Goal: Find specific page/section: Find specific page/section

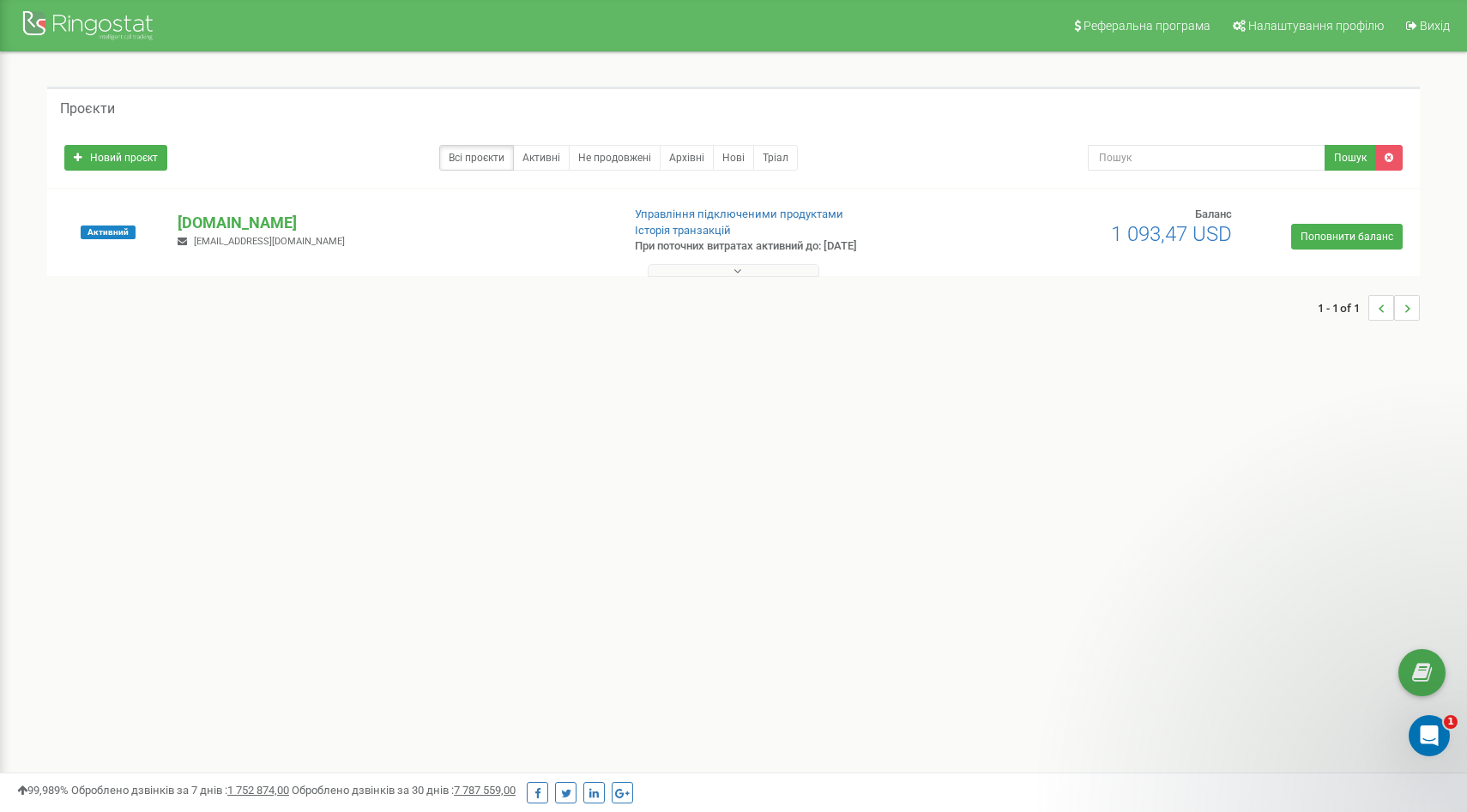
click at [698, 269] on button at bounding box center [733, 271] width 172 height 13
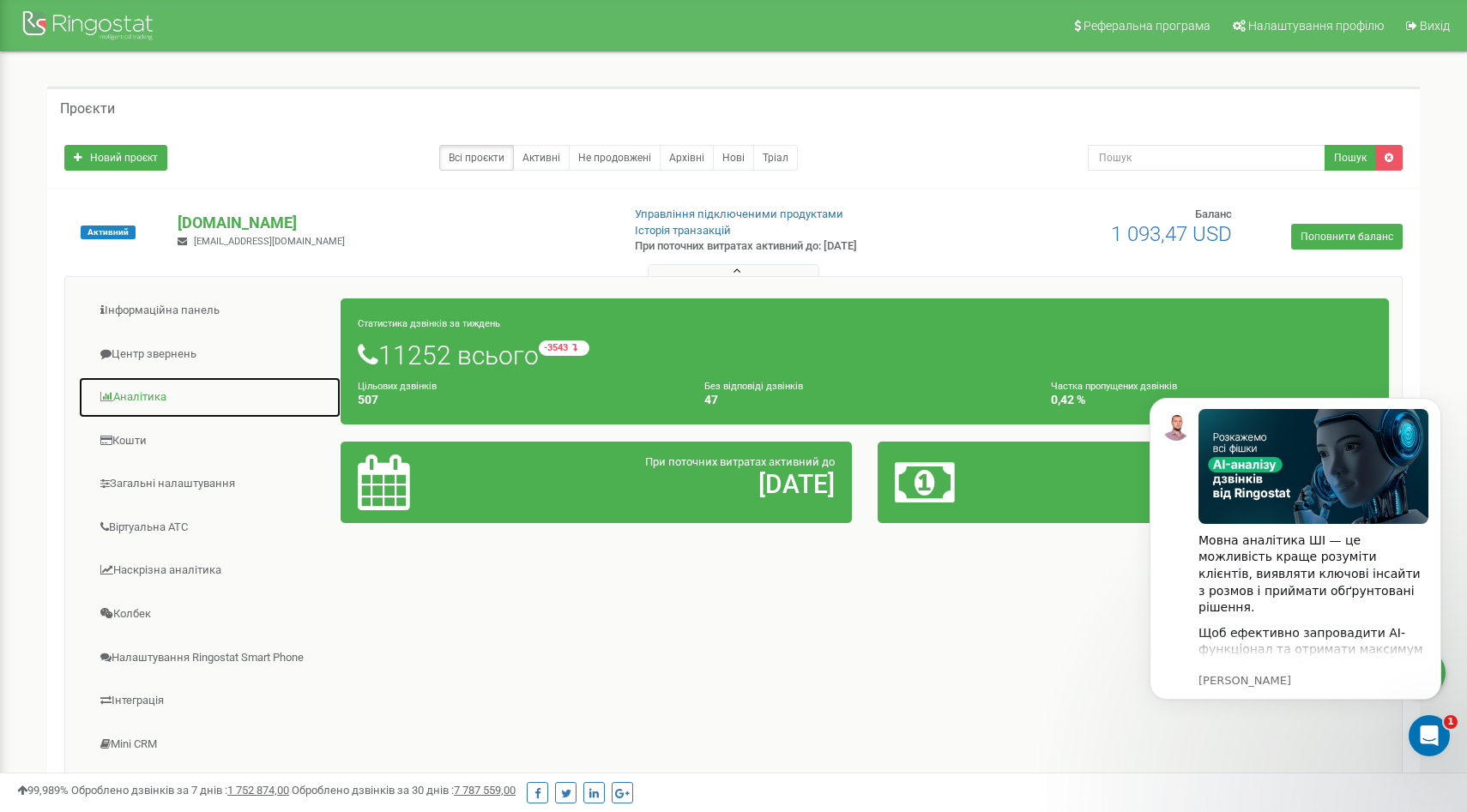
click at [139, 408] on link "Аналiтика" at bounding box center [210, 397] width 264 height 42
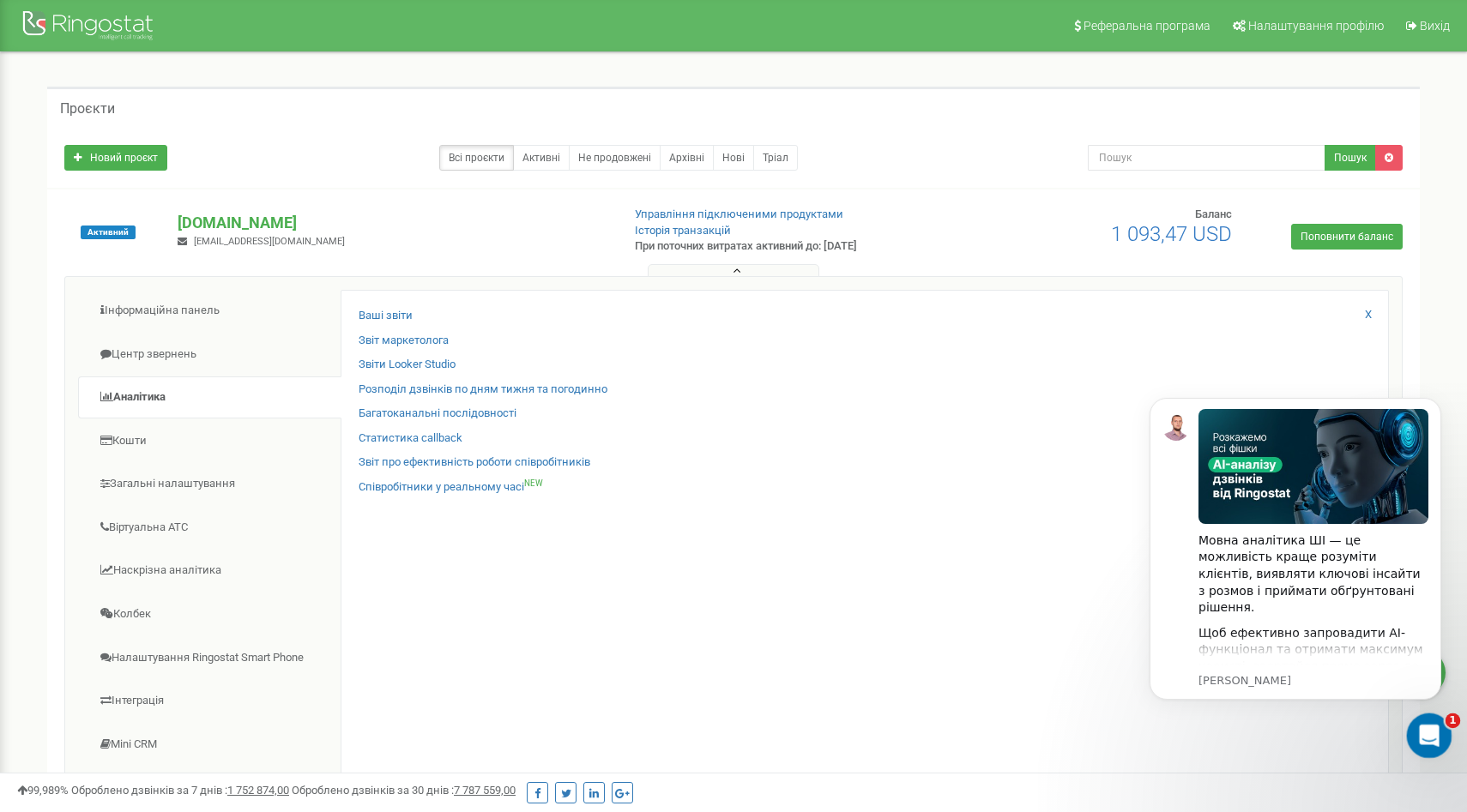
click at [1424, 723] on icon "Відкрити програму для спілкування Intercom" at bounding box center [1427, 733] width 28 height 28
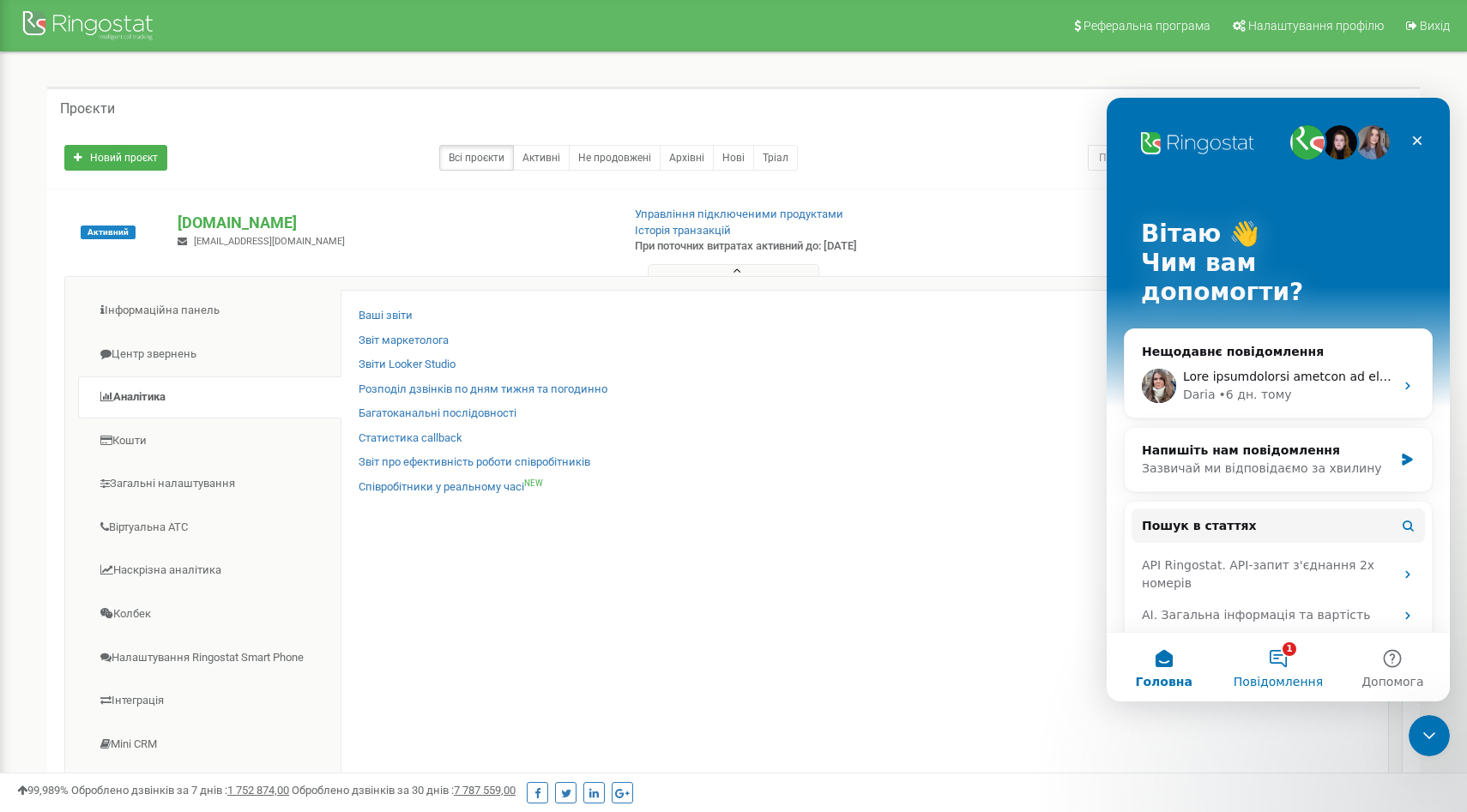
click at [1267, 674] on button "1 Повідомлення" at bounding box center [1277, 667] width 114 height 68
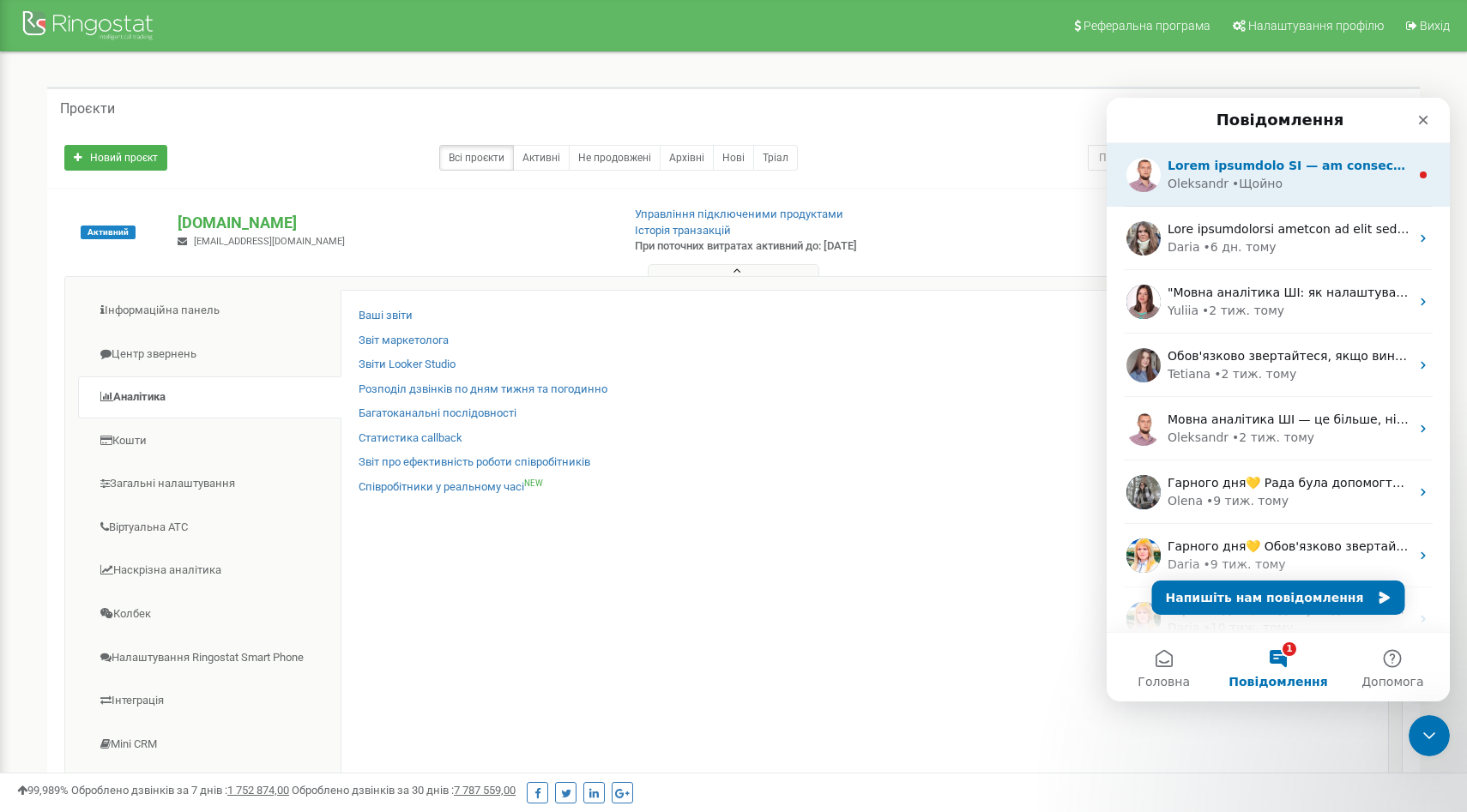
click at [1210, 199] on div "[PERSON_NAME]" at bounding box center [1278, 174] width 344 height 64
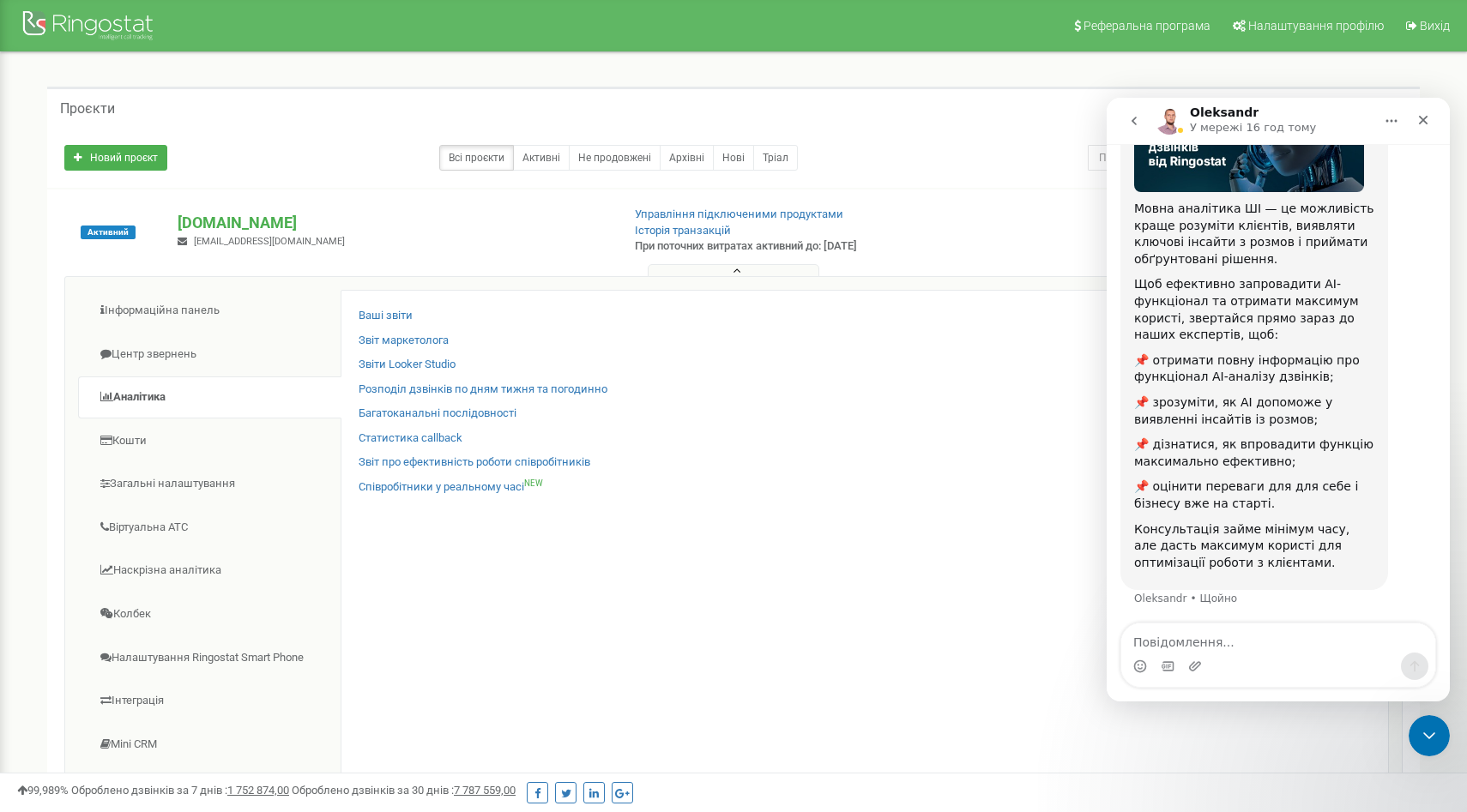
scroll to position [186, 0]
click at [1138, 123] on icon "go back" at bounding box center [1133, 120] width 13 height 13
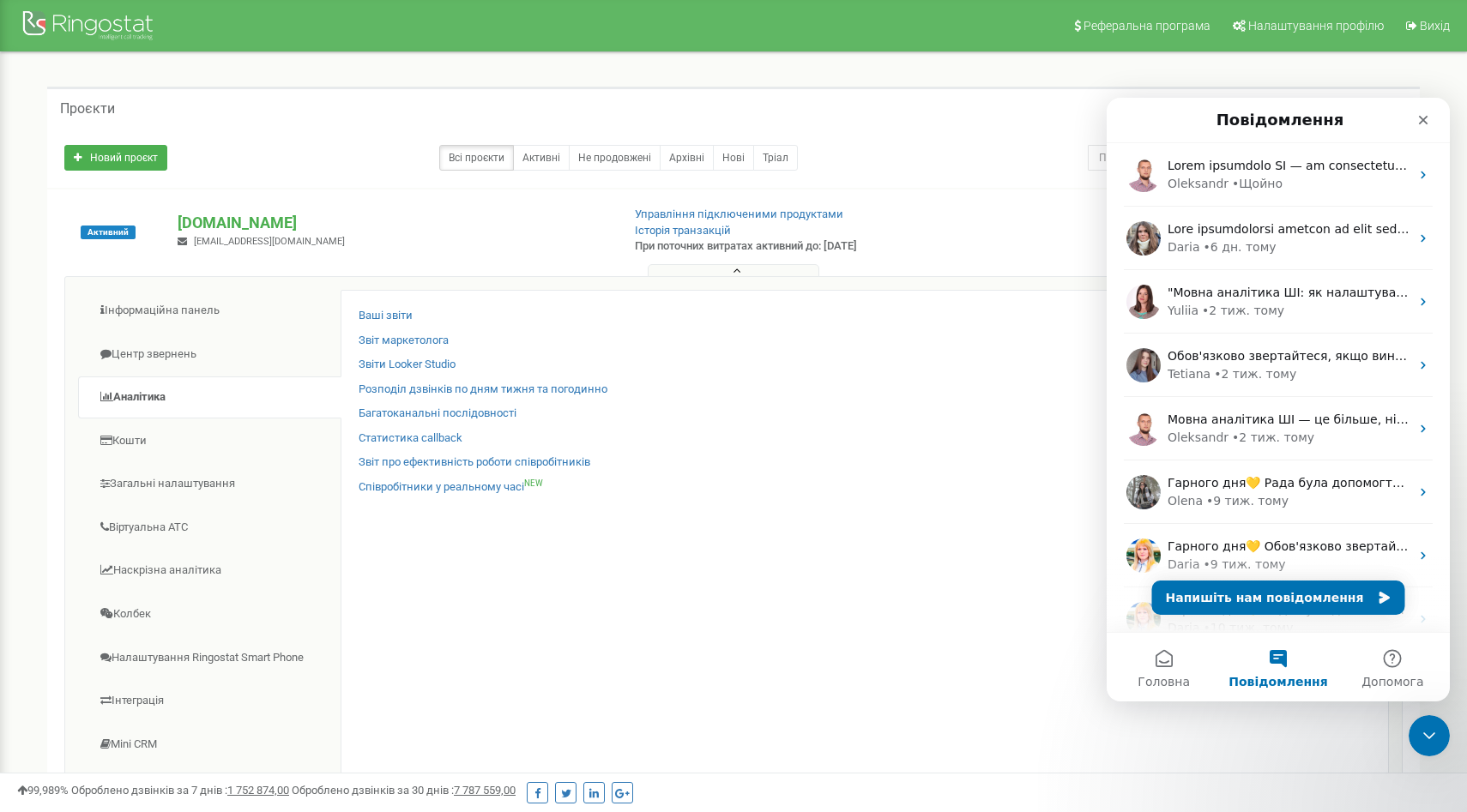
scroll to position [0, 0]
click at [1419, 113] on icon "Закрити" at bounding box center [1423, 120] width 13 height 13
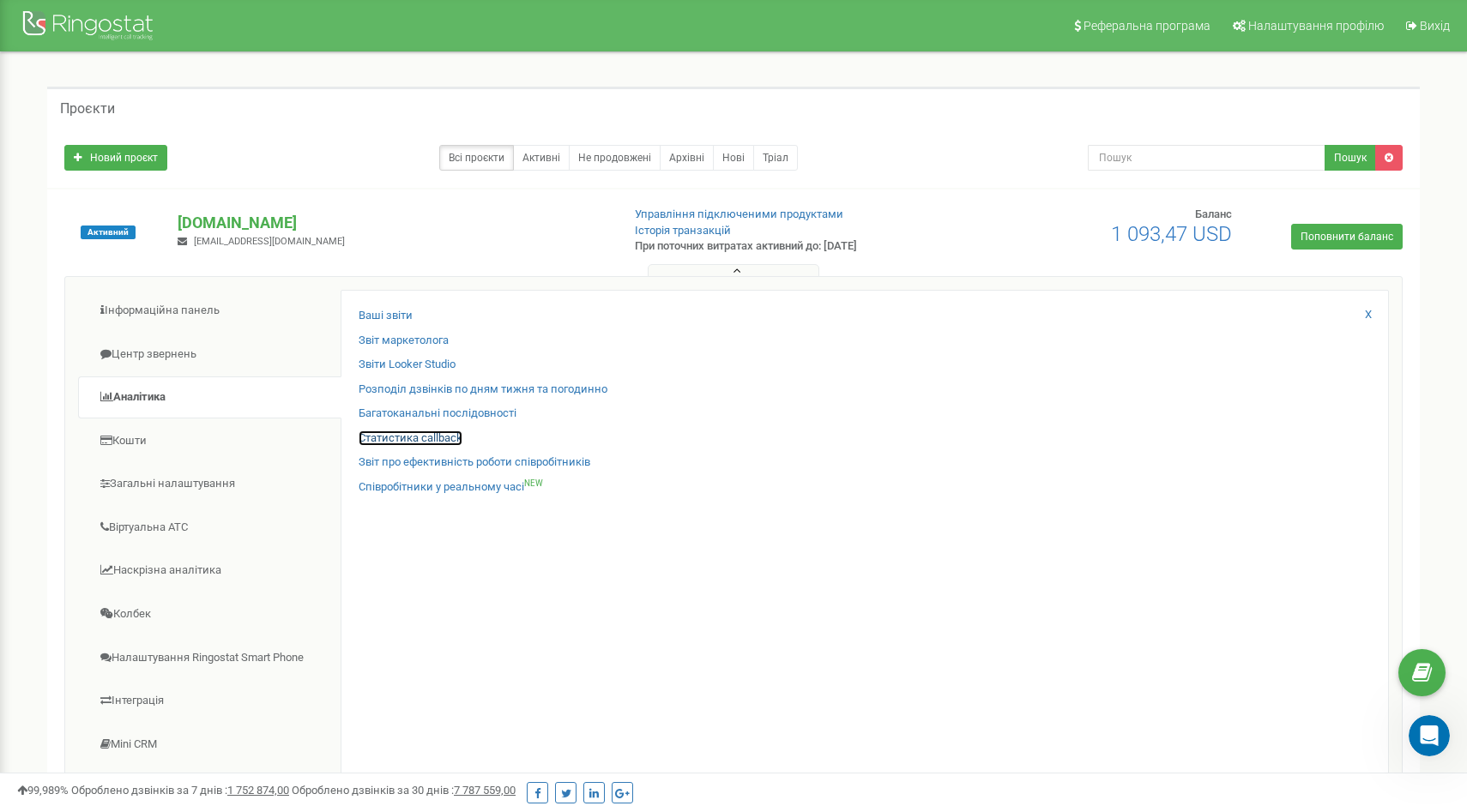
click at [385, 441] on link "Статистика callback" at bounding box center [410, 439] width 103 height 16
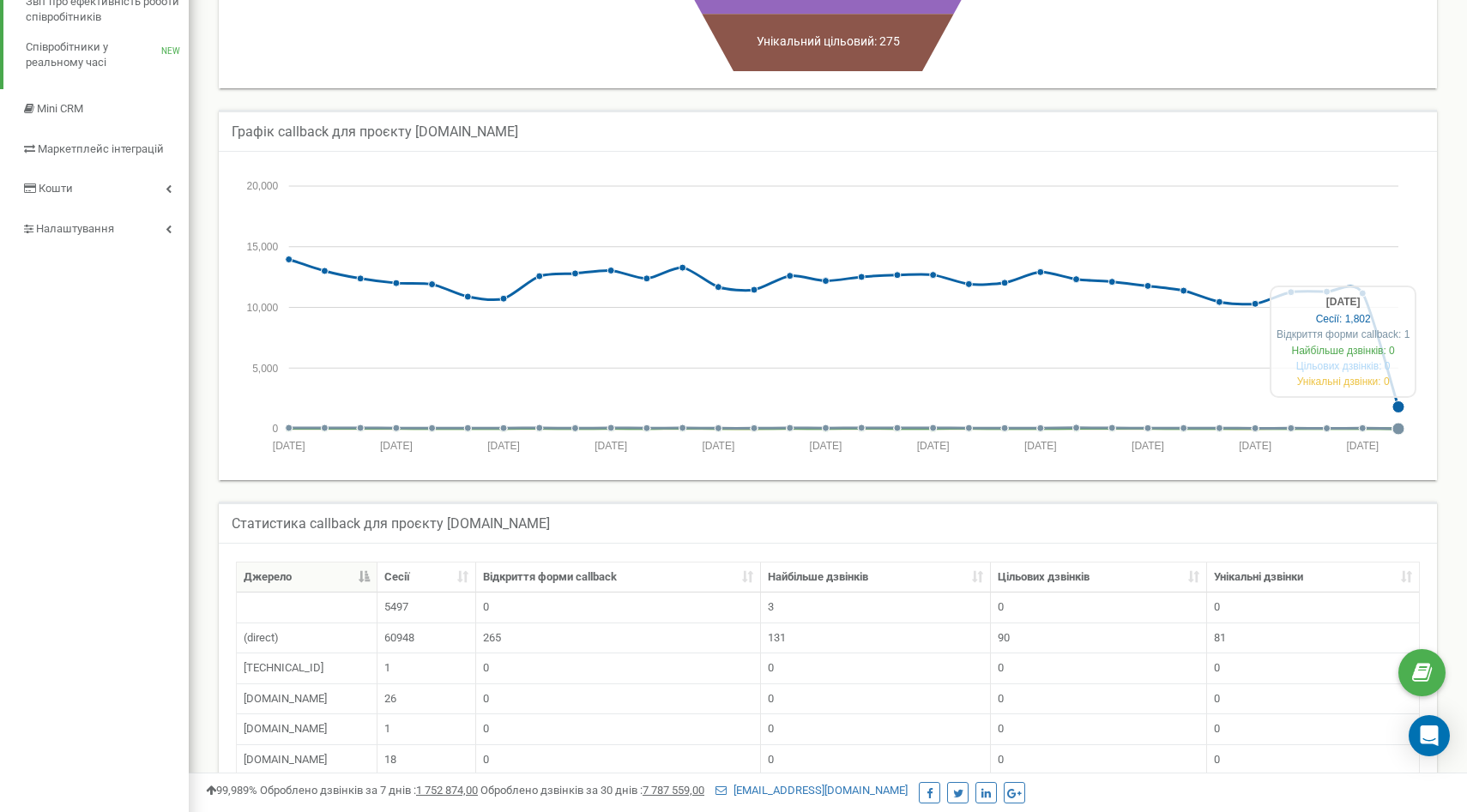
scroll to position [492, 0]
